Goal: Task Accomplishment & Management: Use online tool/utility

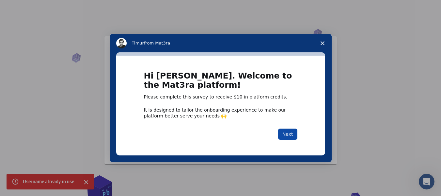
click at [291, 131] on button "Next" at bounding box center [287, 133] width 19 height 11
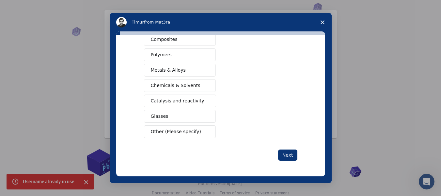
scroll to position [33, 0]
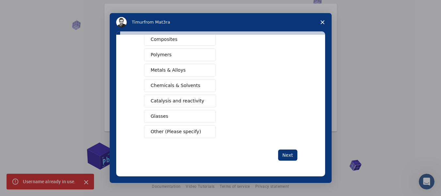
click at [184, 133] on span "Other (Please specify)" at bounding box center [176, 131] width 50 height 7
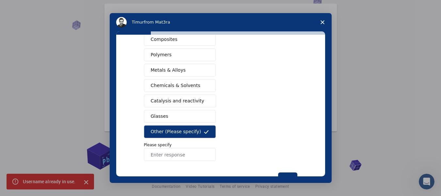
click at [173, 158] on input "Enter response" at bounding box center [180, 154] width 72 height 13
type input "block chain"
click at [290, 171] on div "What type(s) of materials are you interested in? Semiconductors Solar energy ma…" at bounding box center [220, 57] width 153 height 252
click at [289, 174] on button "Next" at bounding box center [287, 177] width 19 height 11
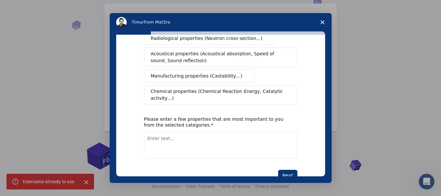
scroll to position [153, 0]
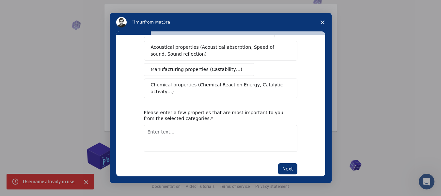
click at [318, 24] on span "Close survey" at bounding box center [322, 22] width 18 height 18
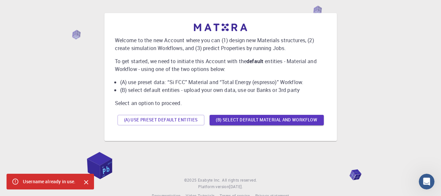
scroll to position [33, 0]
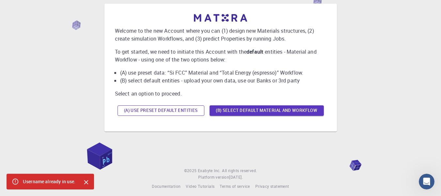
click at [183, 111] on button "(A) Use preset default entities" at bounding box center [161, 110] width 87 height 10
